Goal: Task Accomplishment & Management: Manage account settings

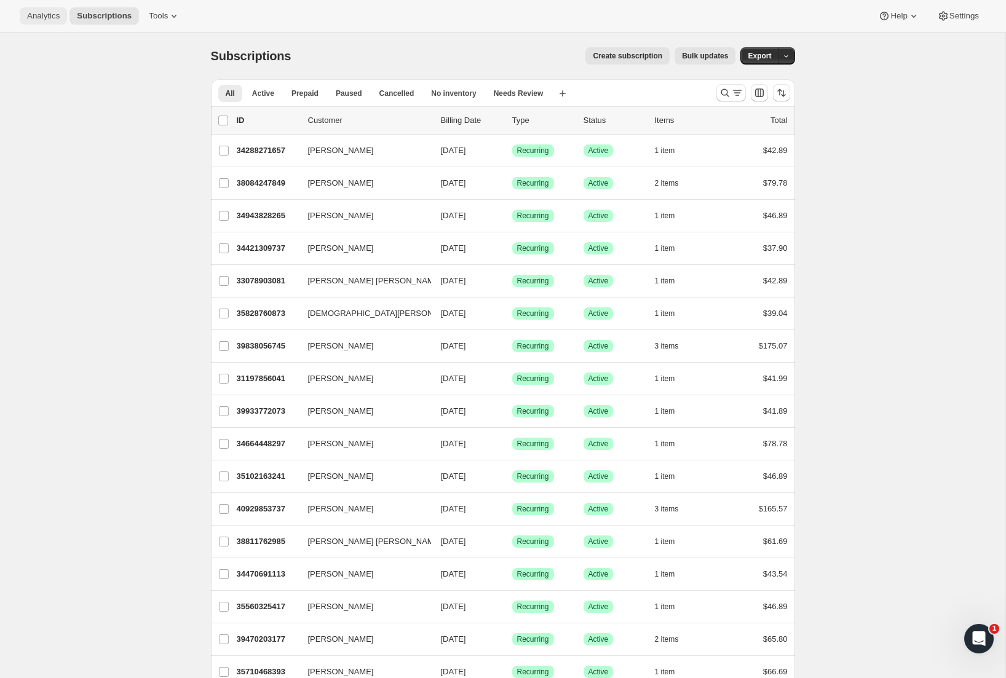
click at [46, 20] on span "Analytics" at bounding box center [43, 16] width 33 height 10
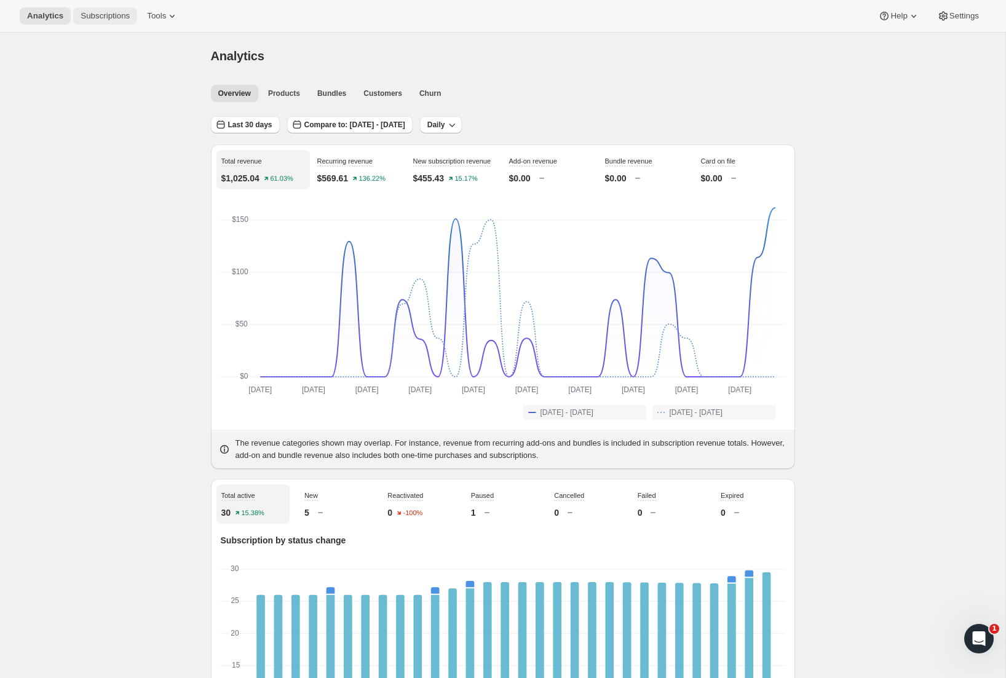
click at [88, 12] on span "Subscriptions" at bounding box center [105, 16] width 49 height 10
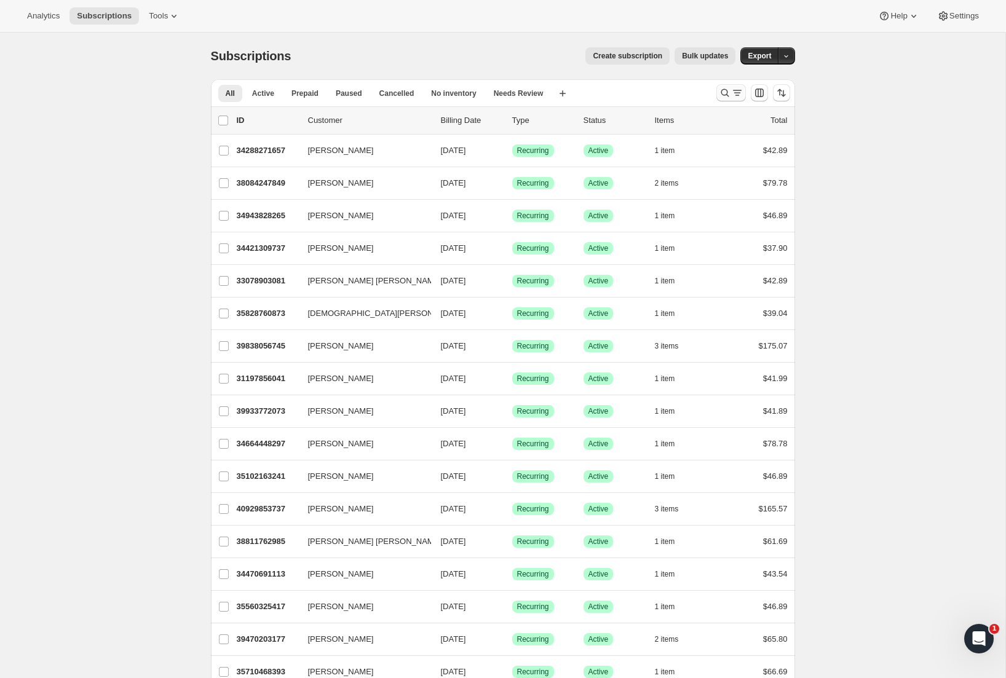
click at [722, 90] on icon "Search and filter results" at bounding box center [725, 93] width 12 height 12
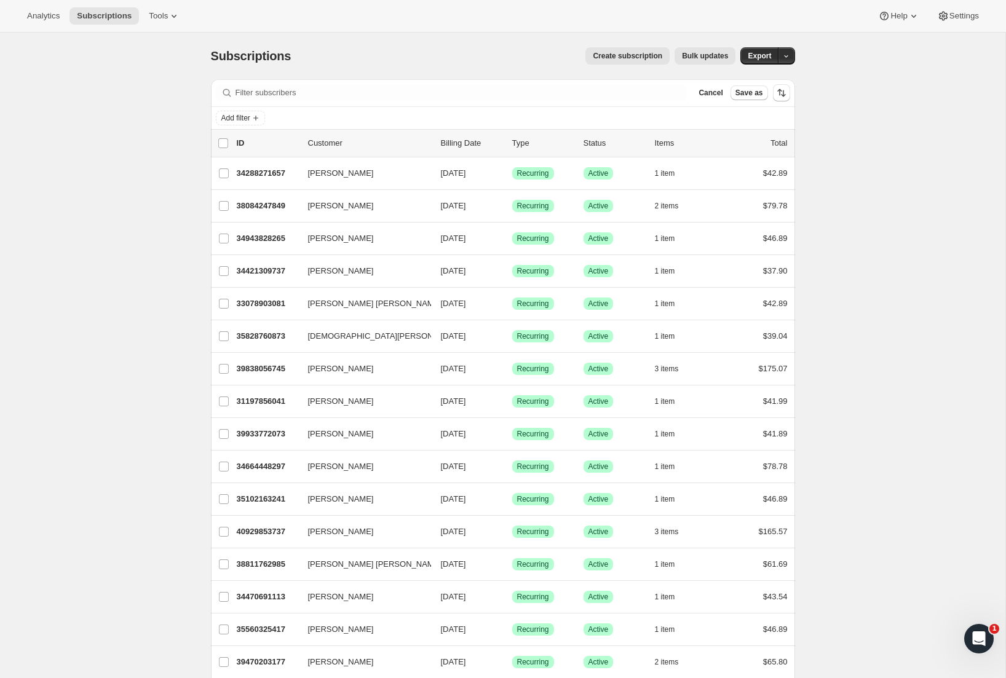
click at [312, 84] on div "Filter subscribers Cancel Save as" at bounding box center [503, 92] width 584 height 27
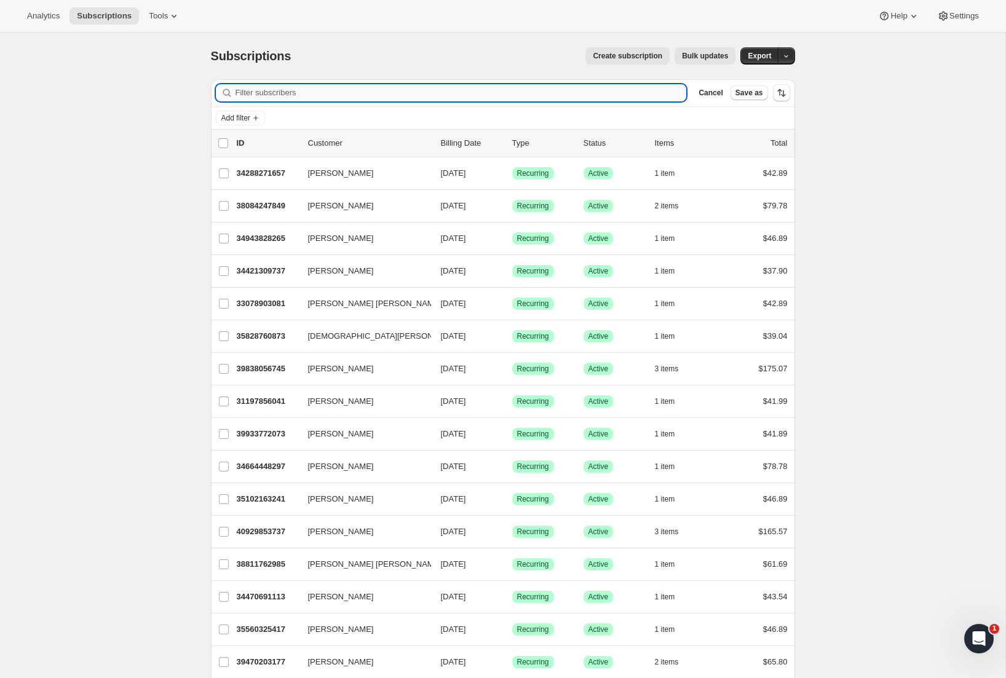
click at [312, 88] on input "Filter subscribers" at bounding box center [461, 92] width 451 height 17
paste input "[PERSON_NAME]"
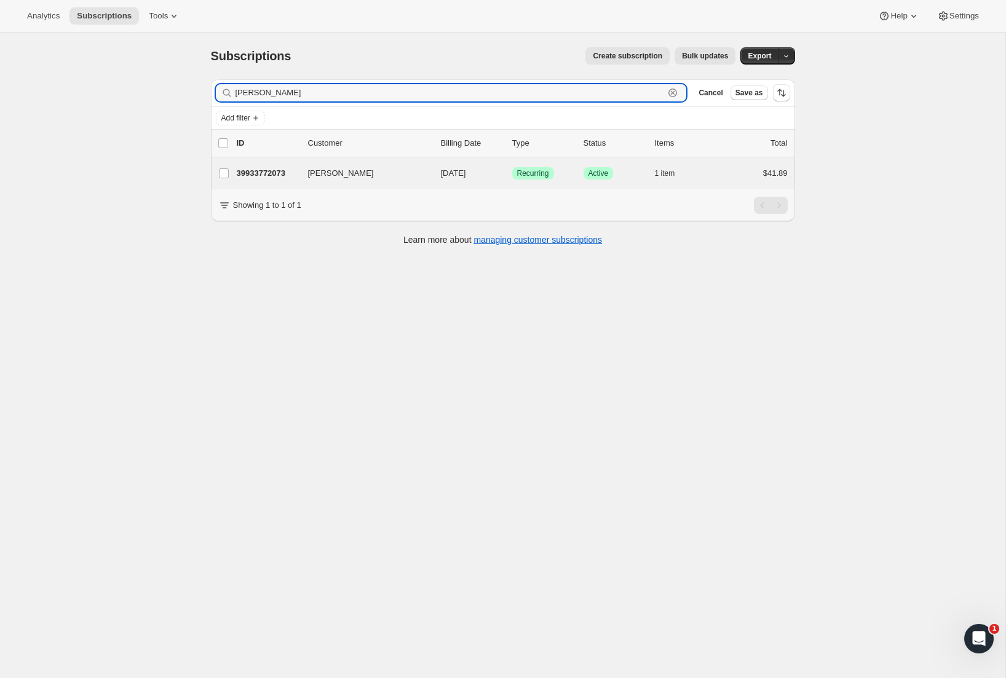
type input "[PERSON_NAME]"
click at [384, 164] on div "[PERSON_NAME] 39933772073 [PERSON_NAME] [DATE] Success Recurring Success Active…" at bounding box center [503, 173] width 584 height 32
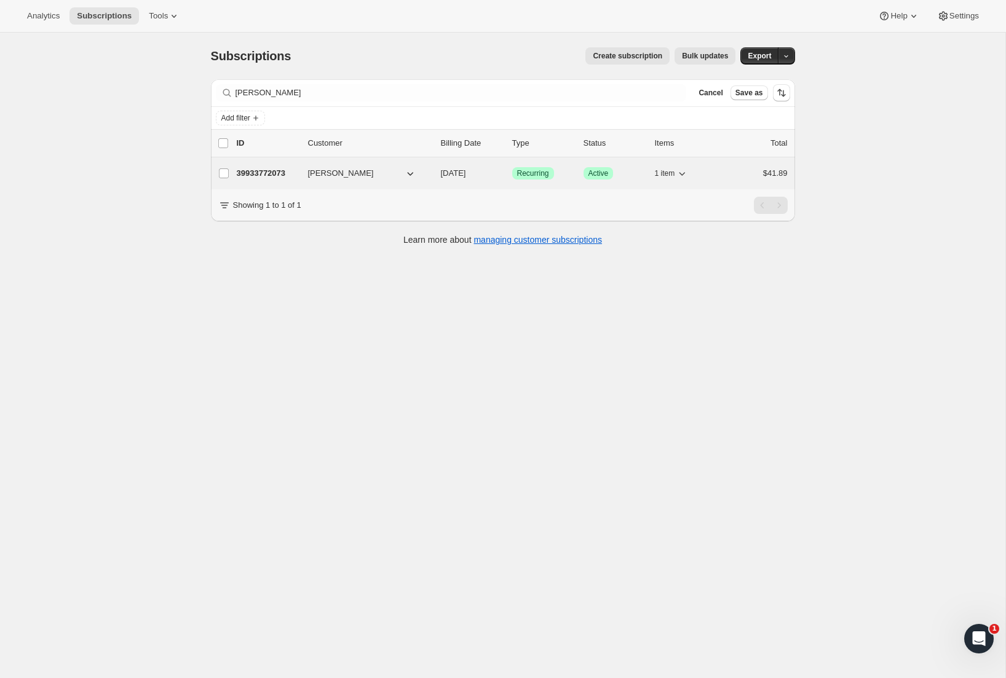
click at [384, 169] on button "[PERSON_NAME]" at bounding box center [362, 174] width 123 height 20
click at [691, 175] on div "1 item" at bounding box center [686, 173] width 62 height 17
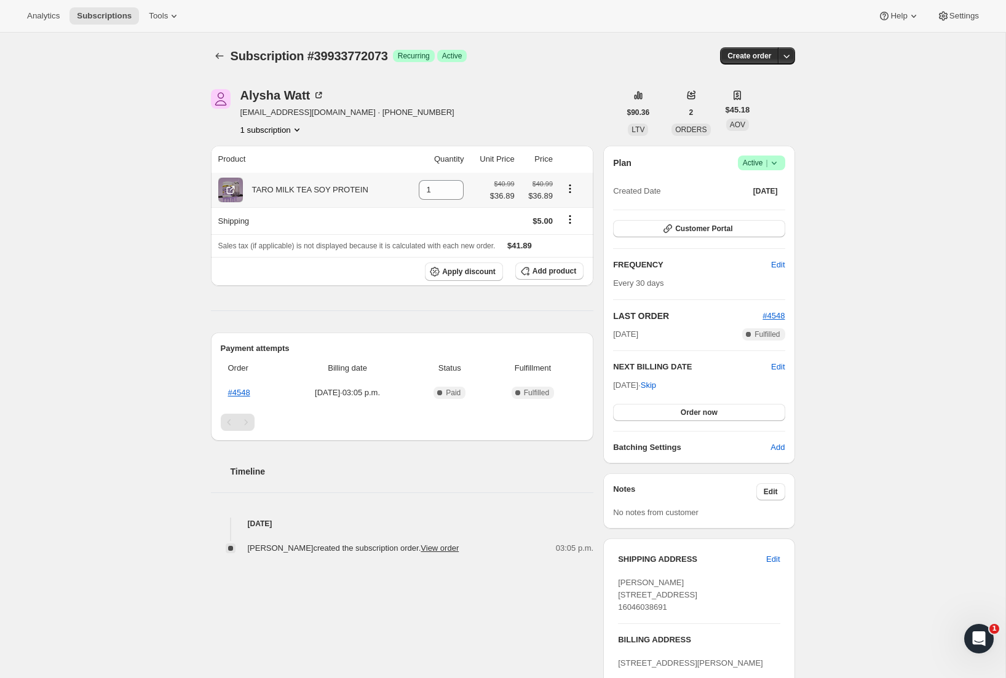
click at [569, 188] on icon "Product actions" at bounding box center [570, 189] width 12 height 12
click at [472, 208] on td at bounding box center [492, 220] width 50 height 27
click at [571, 188] on icon "Product actions" at bounding box center [570, 189] width 2 height 2
click at [571, 191] on icon "Product actions" at bounding box center [570, 189] width 12 height 12
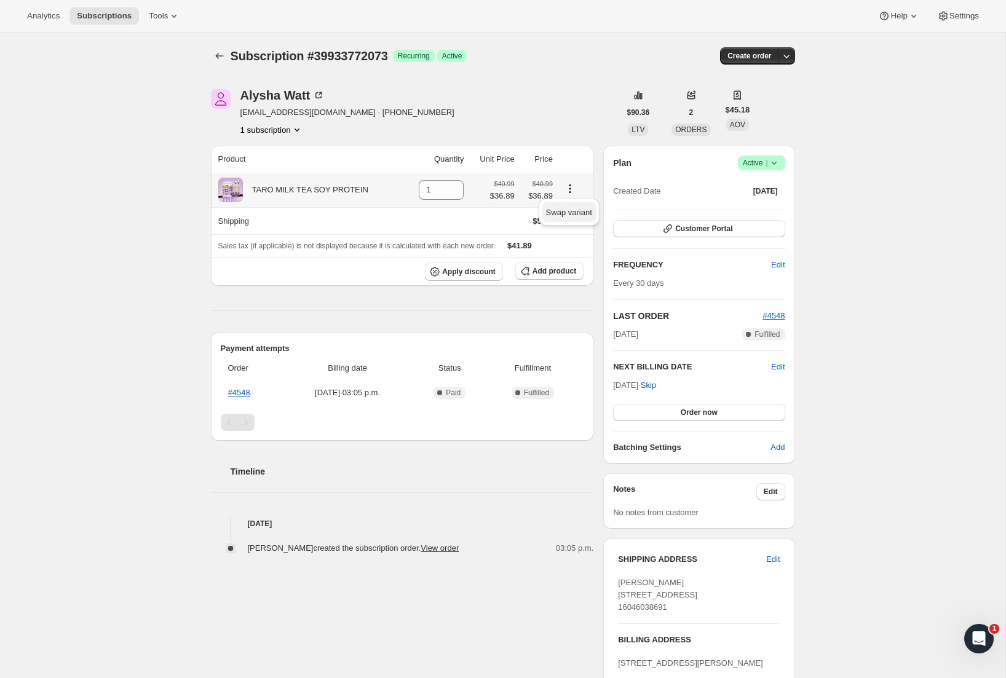
click at [581, 208] on span "Swap variant" at bounding box center [569, 212] width 46 height 9
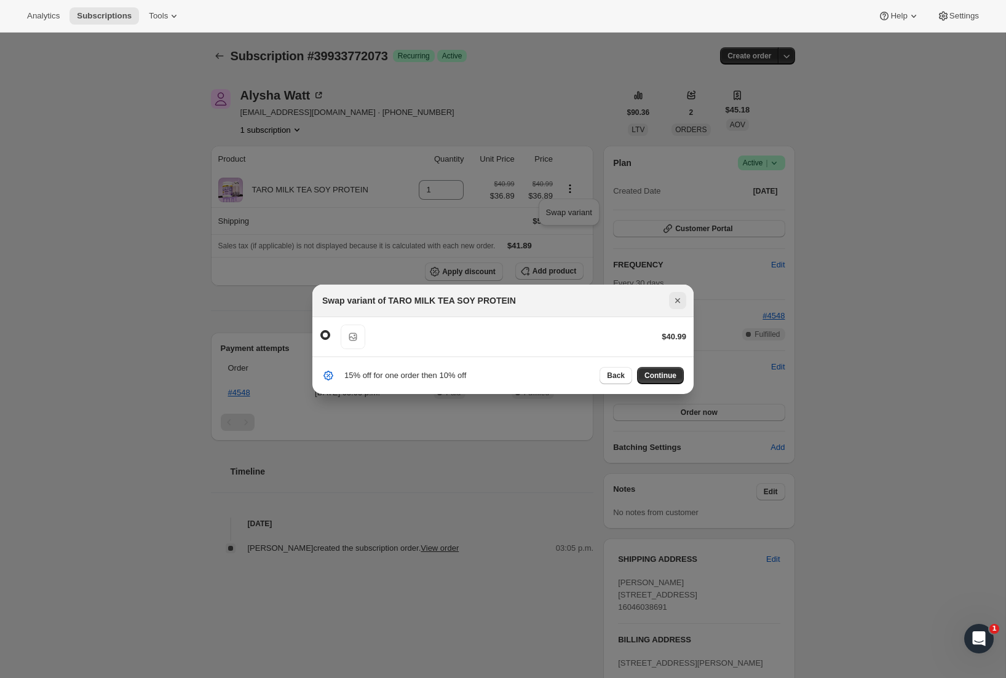
click at [673, 295] on icon "Close" at bounding box center [678, 301] width 12 height 12
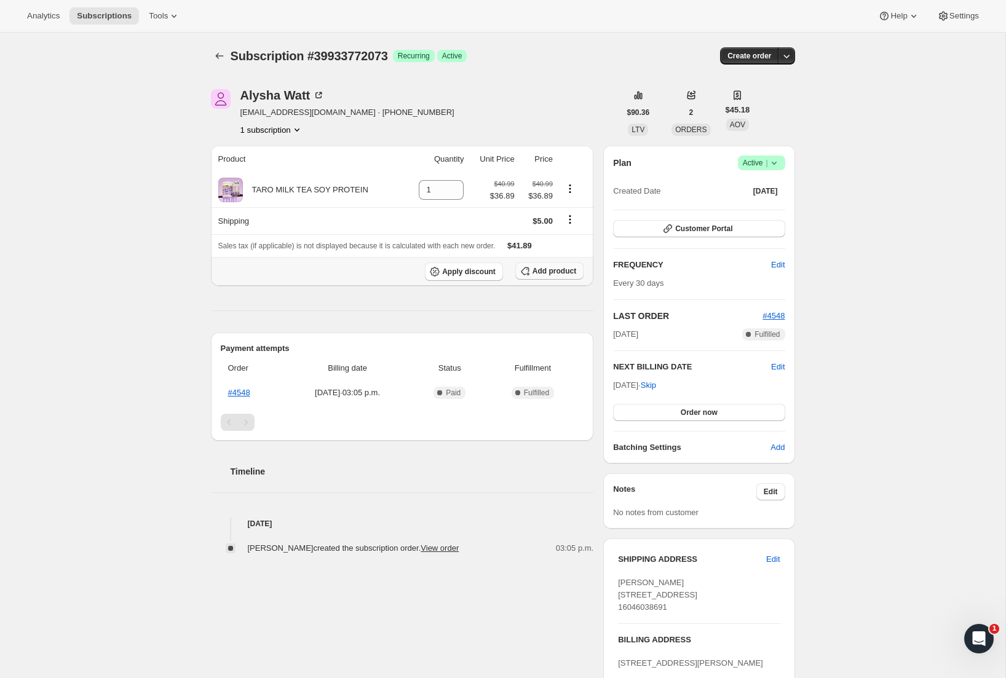
click at [552, 272] on span "Add product" at bounding box center [555, 271] width 44 height 10
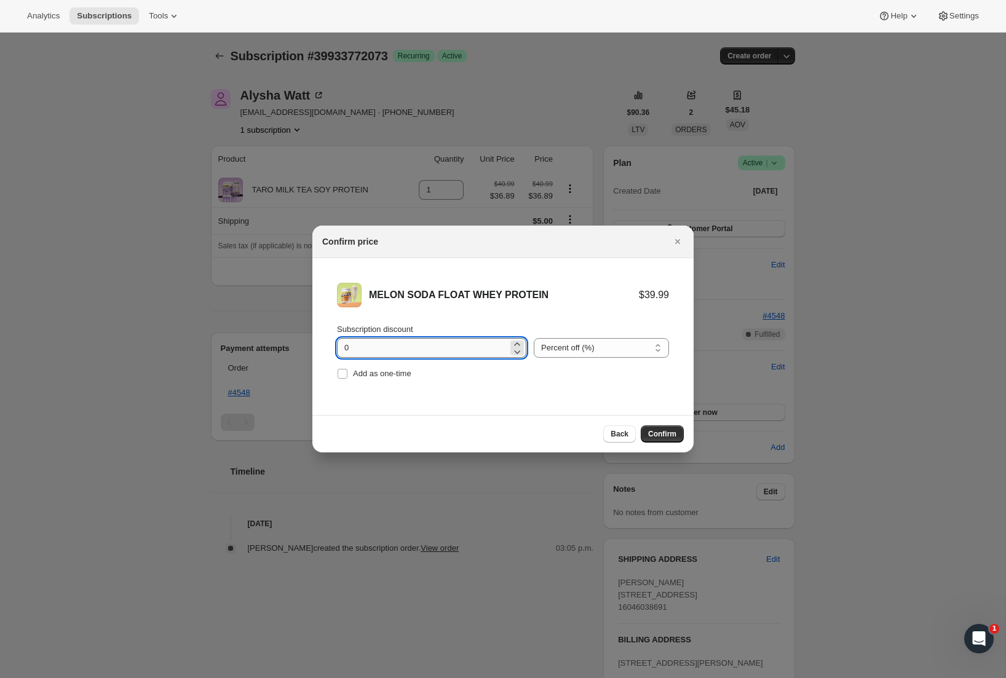
click at [381, 346] on input "0" at bounding box center [422, 348] width 171 height 20
type input "10"
click at [665, 429] on span "Confirm" at bounding box center [662, 434] width 28 height 10
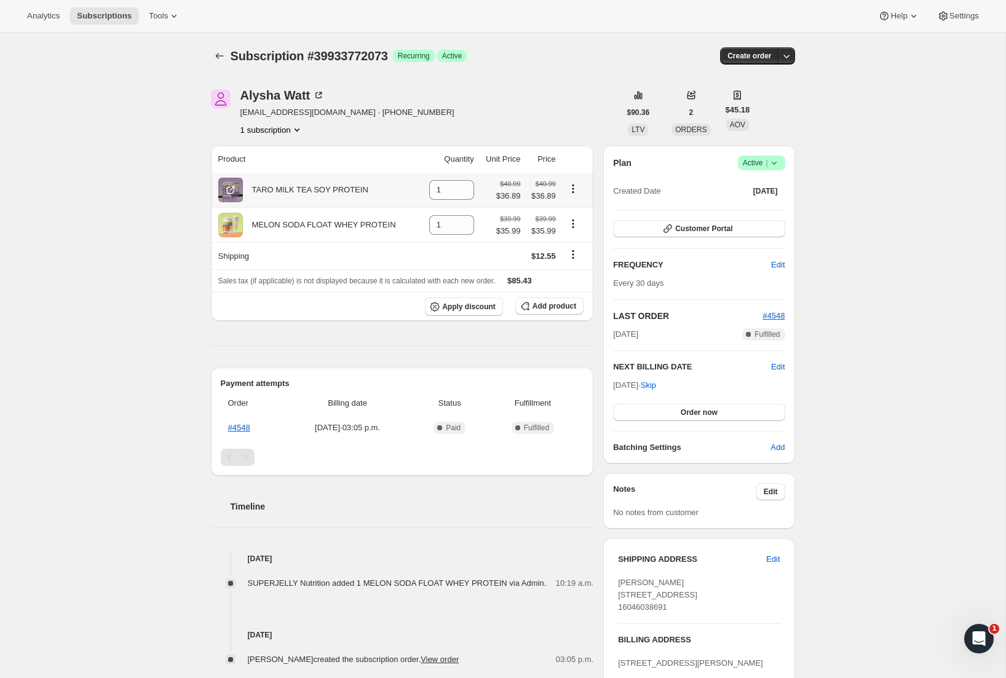
click at [575, 188] on icon "Product actions" at bounding box center [573, 189] width 12 height 12
click at [461, 193] on icon at bounding box center [465, 194] width 12 height 12
type input "0"
click at [573, 255] on icon "Shipping actions" at bounding box center [573, 255] width 2 height 2
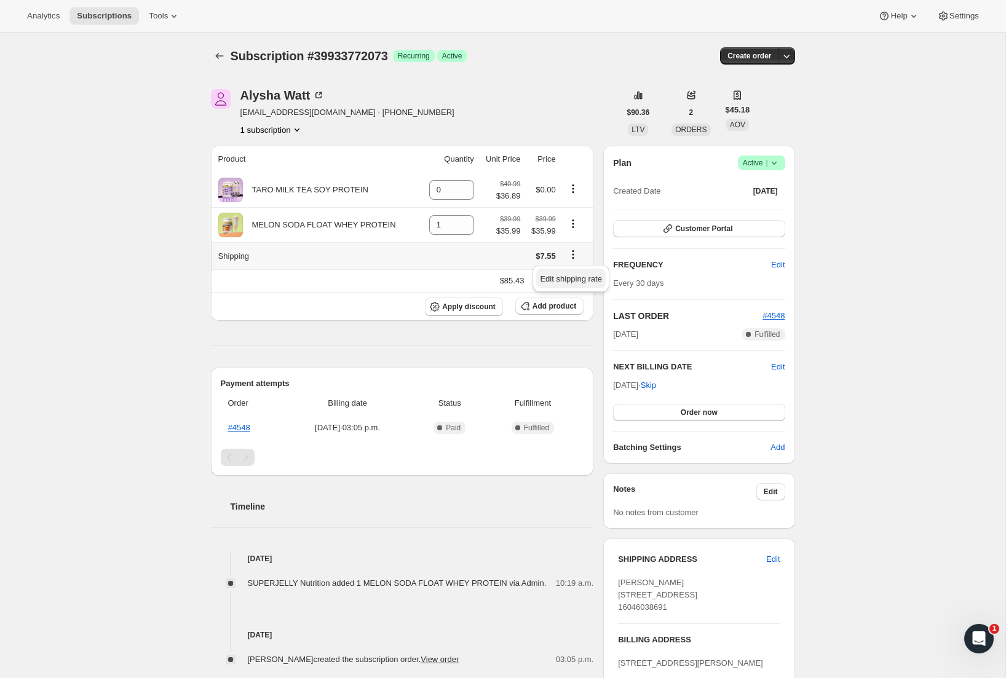
click at [568, 280] on span "Edit shipping rate" at bounding box center [571, 278] width 62 height 9
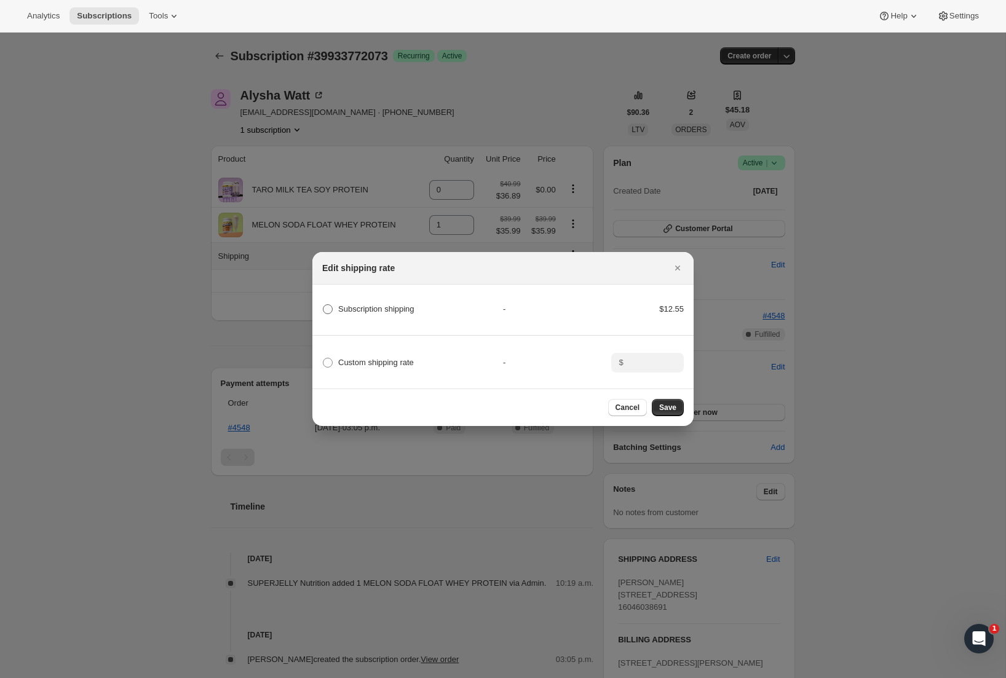
click at [387, 312] on span "Subscription shipping" at bounding box center [376, 308] width 76 height 9
click at [324, 305] on shipping "Subscription shipping" at bounding box center [323, 304] width 1 height 1
radio shipping "true"
click at [397, 362] on span "Custom shipping rate" at bounding box center [376, 362] width 76 height 9
click at [324, 359] on input "Custom shipping rate" at bounding box center [323, 358] width 1 height 1
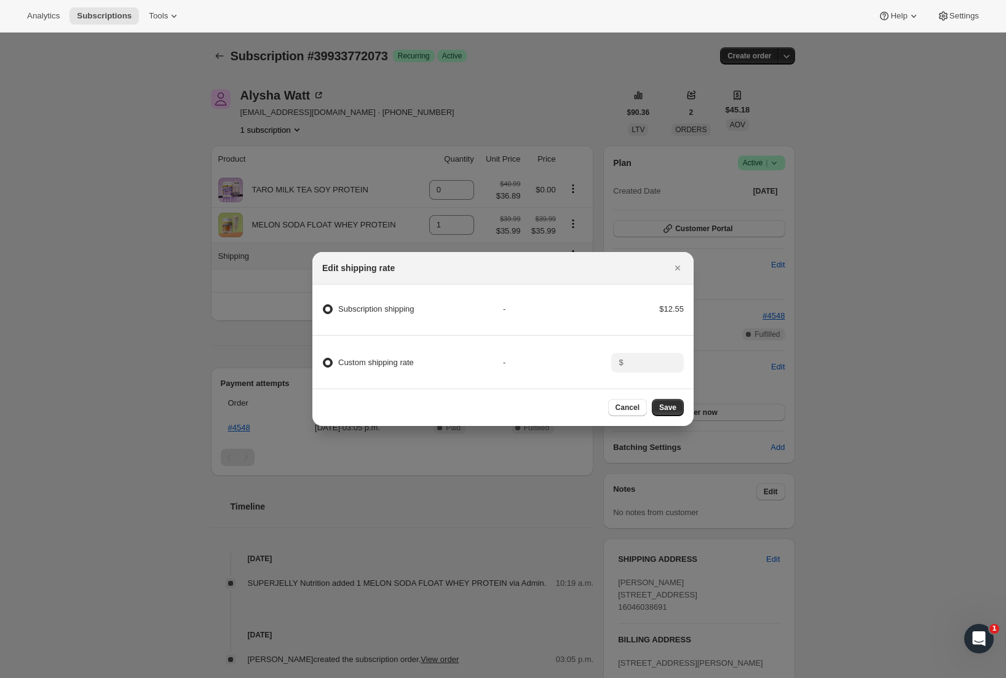
radio input "true"
radio shipping "false"
click at [656, 370] on input ":rs5:" at bounding box center [646, 363] width 38 height 20
type input "5"
click at [673, 403] on span "Save" at bounding box center [667, 408] width 17 height 10
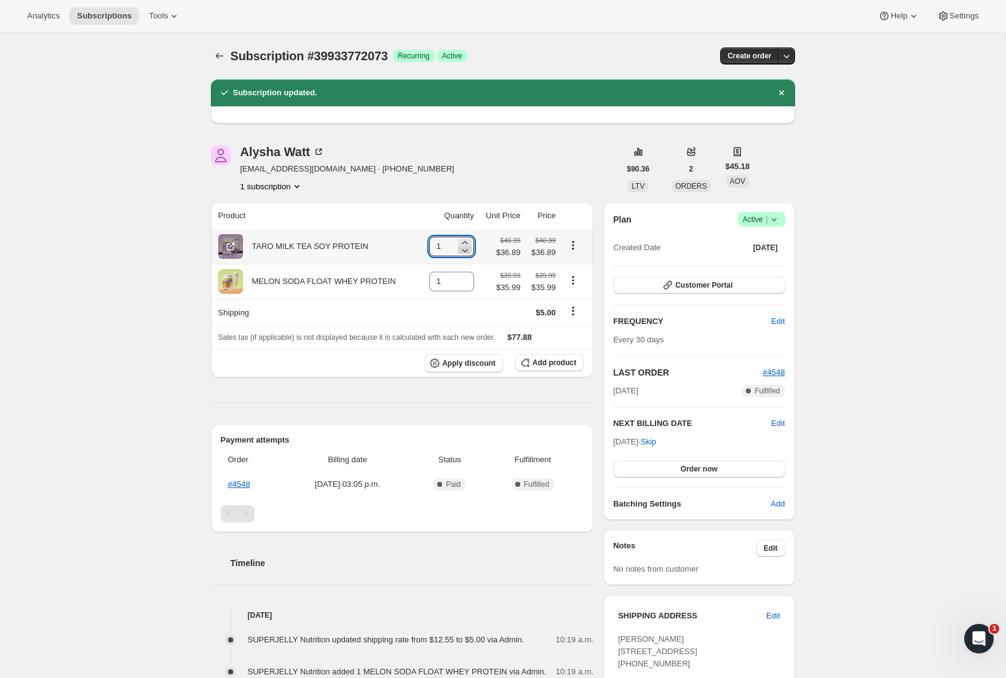
click at [459, 252] on icon at bounding box center [465, 250] width 12 height 12
type input "0"
